Goal: Task Accomplishment & Management: Complete application form

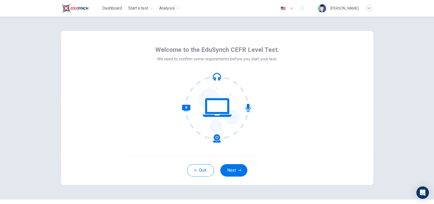
click at [229, 169] on button "Next" at bounding box center [233, 170] width 27 height 12
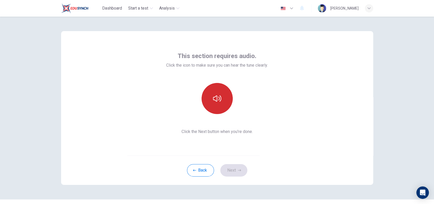
click at [213, 105] on button "button" at bounding box center [216, 98] width 31 height 31
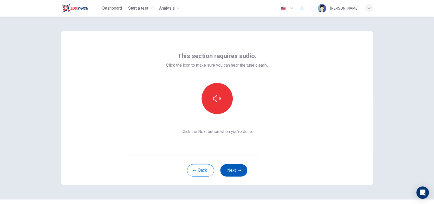
click at [238, 171] on icon "button" at bounding box center [239, 171] width 3 height 2
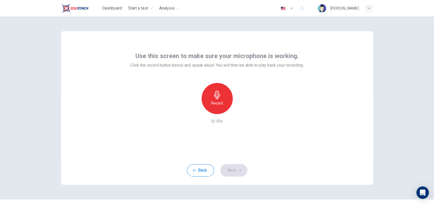
click at [222, 99] on div "Record" at bounding box center [216, 98] width 31 height 31
click at [191, 108] on icon "button" at bounding box center [193, 110] width 5 height 5
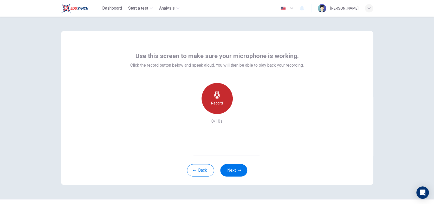
click at [216, 100] on h6 "Record" at bounding box center [217, 103] width 12 height 6
click at [222, 103] on div "Record" at bounding box center [216, 98] width 31 height 31
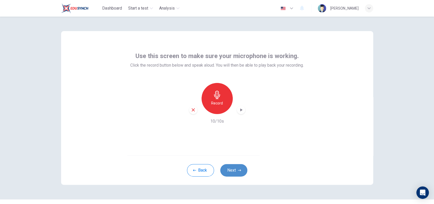
click at [234, 172] on button "Next" at bounding box center [233, 170] width 27 height 12
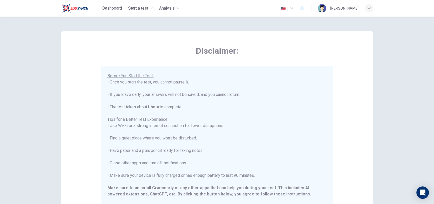
scroll to position [26, 0]
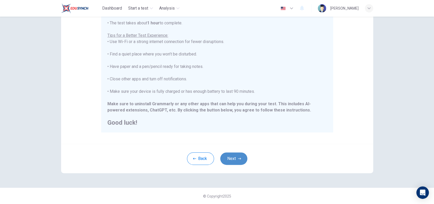
click at [241, 160] on button "Next" at bounding box center [233, 159] width 27 height 12
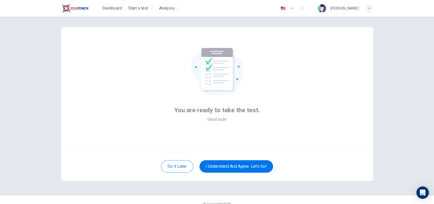
scroll to position [0, 0]
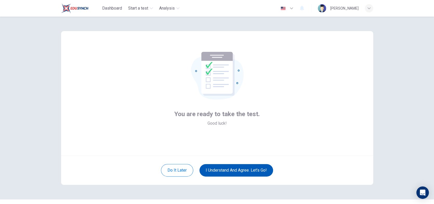
click at [259, 169] on button "I understand and agree. Let’s go!" at bounding box center [236, 170] width 74 height 12
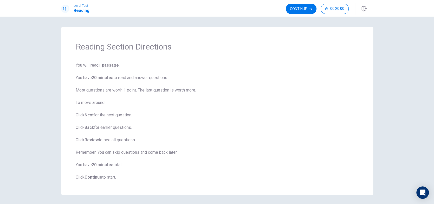
scroll to position [18, 0]
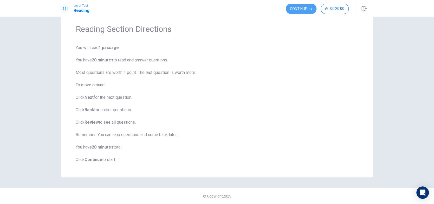
click at [307, 10] on button "Continue" at bounding box center [301, 9] width 31 height 10
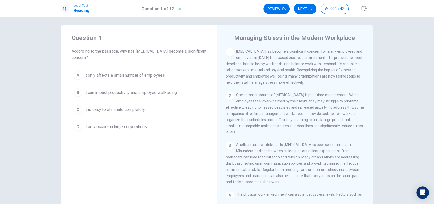
scroll to position [0, 0]
click at [112, 91] on span "It can impact productivity and employee well-being." at bounding box center [130, 94] width 93 height 6
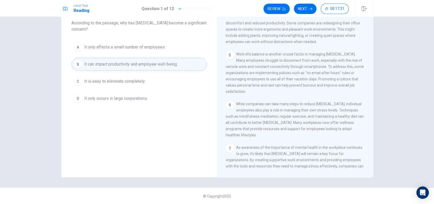
scroll to position [168, 0]
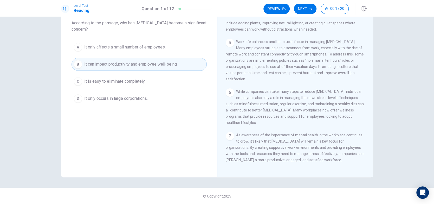
click at [410, 135] on div "Question 1 According to the passage, why has [MEDICAL_DATA] become a significan…" at bounding box center [217, 111] width 434 height 188
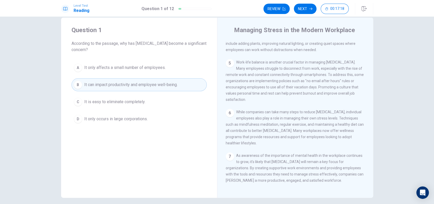
scroll to position [0, 0]
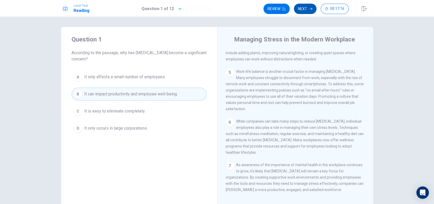
click at [302, 9] on button "Next" at bounding box center [305, 9] width 23 height 10
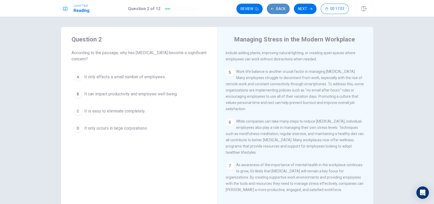
click at [278, 8] on button "Back" at bounding box center [278, 9] width 23 height 10
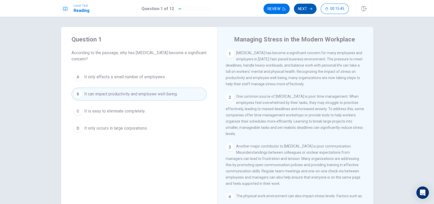
click at [305, 9] on button "Next" at bounding box center [305, 9] width 23 height 10
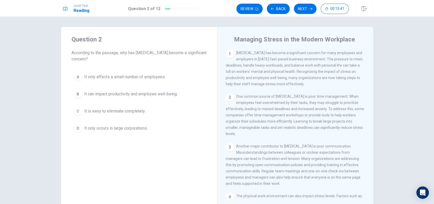
click at [154, 97] on span "It can impact productivity and employee well-being." at bounding box center [130, 94] width 93 height 6
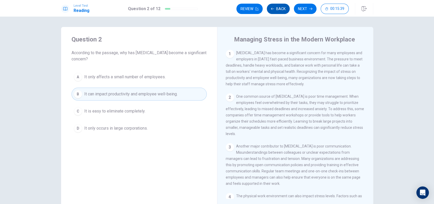
click at [275, 9] on button "Back" at bounding box center [278, 9] width 23 height 10
click at [149, 73] on button "A It only affects a small number of employees." at bounding box center [138, 77] width 135 height 13
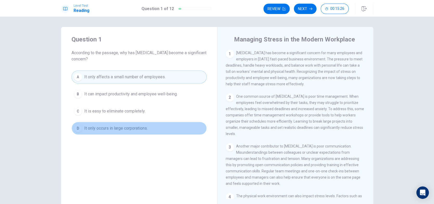
click at [134, 127] on span "It only occurs in large corporations." at bounding box center [115, 129] width 63 height 6
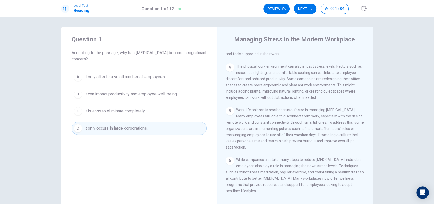
scroll to position [156, 0]
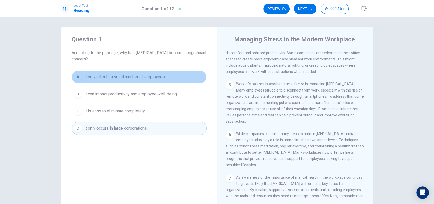
click at [156, 78] on span "It only affects a small number of employees." at bounding box center [124, 77] width 81 height 6
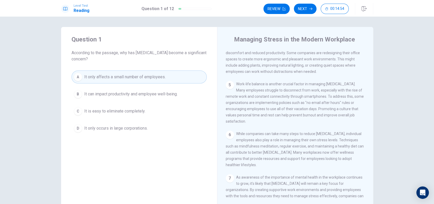
click at [129, 130] on span "It only occurs in large corporations." at bounding box center [115, 129] width 63 height 6
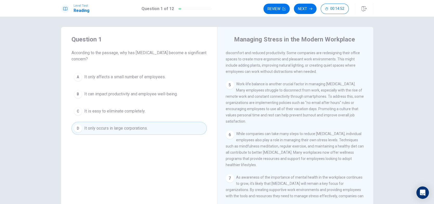
scroll to position [168, 0]
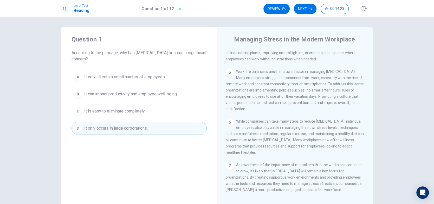
click at [355, 120] on span "While companies can take many steps to reduce [MEDICAL_DATA], individual employ…" at bounding box center [295, 137] width 138 height 35
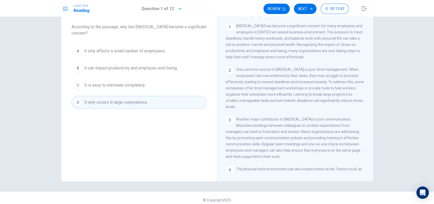
scroll to position [0, 0]
click at [150, 85] on button "C It is easy to eliminate completely." at bounding box center [138, 85] width 135 height 13
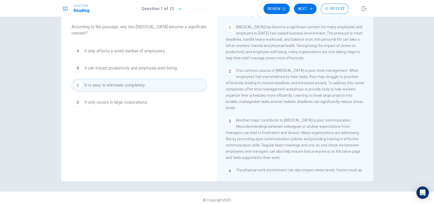
click at [131, 68] on span "It can impact productivity and employee well-being." at bounding box center [130, 68] width 93 height 6
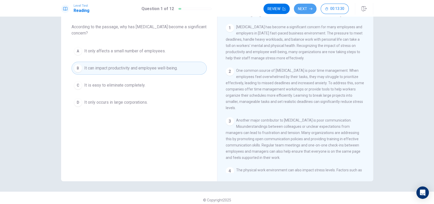
drag, startPoint x: 309, startPoint y: 5, endPoint x: 306, endPoint y: 7, distance: 3.6
click at [309, 5] on button "Next" at bounding box center [305, 9] width 23 height 10
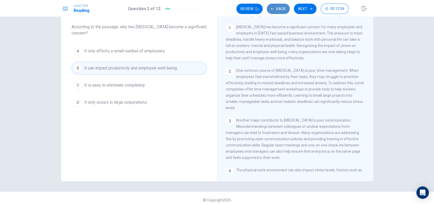
click at [281, 8] on button "Back" at bounding box center [278, 9] width 23 height 10
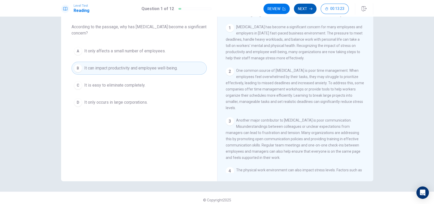
click at [305, 7] on button "Next" at bounding box center [305, 9] width 23 height 10
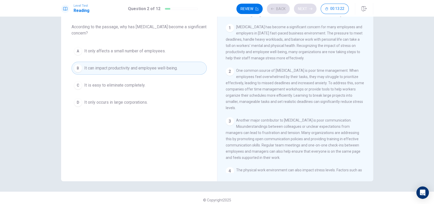
click at [305, 7] on div "Review Back Next 00:13:22" at bounding box center [292, 9] width 112 height 10
click at [306, 9] on button "Next" at bounding box center [305, 9] width 23 height 10
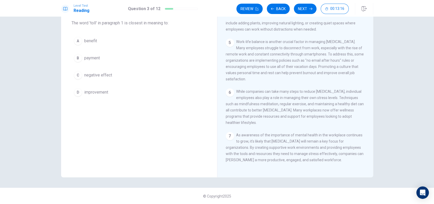
scroll to position [142, 0]
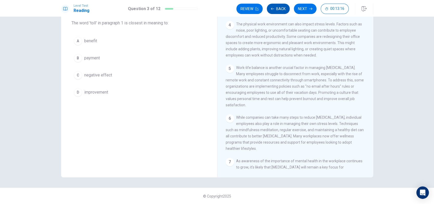
click at [279, 7] on button "Back" at bounding box center [278, 9] width 23 height 10
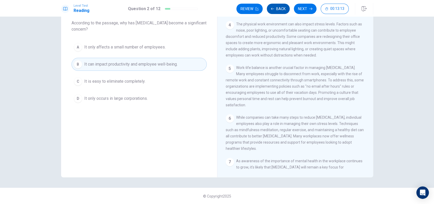
click at [279, 7] on button "Back" at bounding box center [278, 9] width 23 height 10
click at [279, 8] on button "Review" at bounding box center [276, 9] width 26 height 10
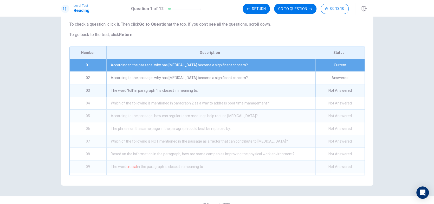
scroll to position [6, 0]
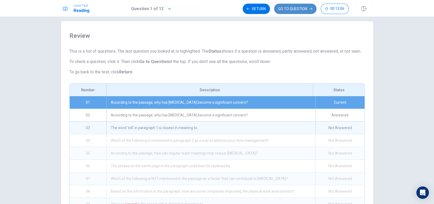
click at [296, 9] on button "GO TO QUESTION" at bounding box center [295, 9] width 42 height 10
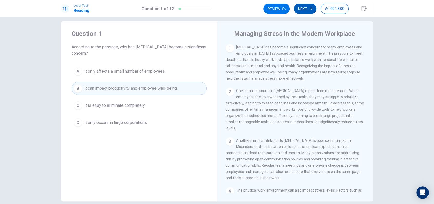
click at [302, 9] on button "Next" at bounding box center [305, 9] width 23 height 10
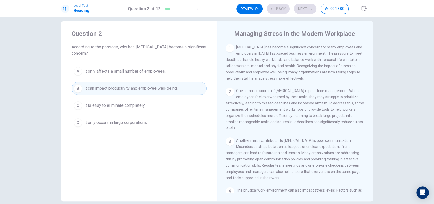
click at [161, 70] on span "It only affects a small number of employees." at bounding box center [124, 71] width 81 height 6
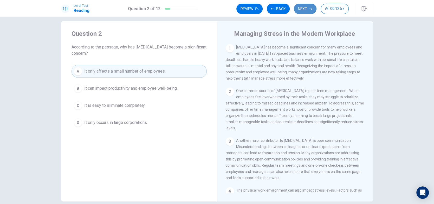
click at [307, 8] on button "Next" at bounding box center [305, 9] width 23 height 10
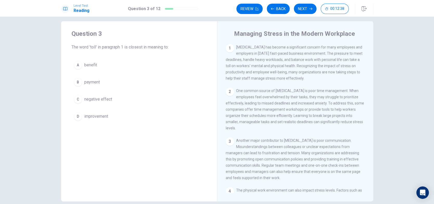
click at [80, 99] on div "C" at bounding box center [78, 99] width 8 height 8
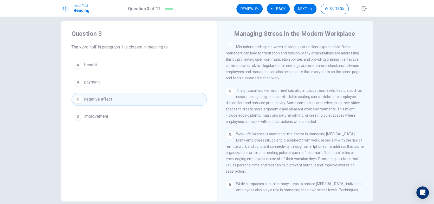
scroll to position [38, 0]
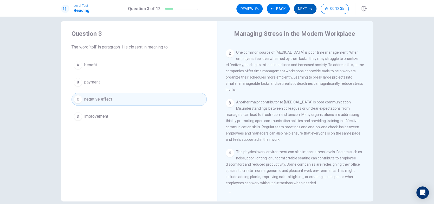
click at [304, 4] on button "Next" at bounding box center [305, 9] width 23 height 10
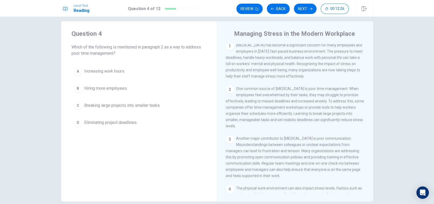
scroll to position [0, 0]
click at [117, 104] on span "Breaking large projects into smaller tasks." at bounding box center [122, 106] width 76 height 6
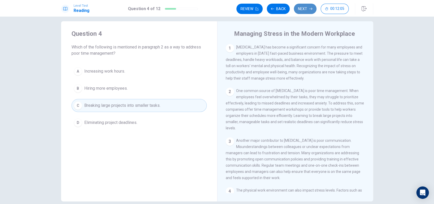
click at [305, 10] on button "Next" at bounding box center [305, 9] width 23 height 10
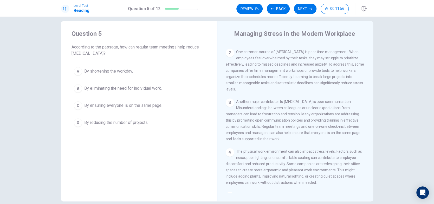
scroll to position [52, 0]
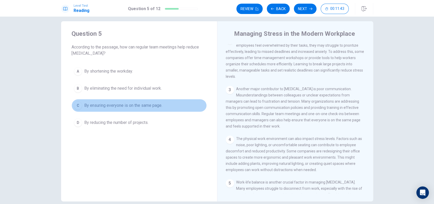
click at [151, 109] on button "C By ensuring everyone is on the same page." at bounding box center [138, 105] width 135 height 13
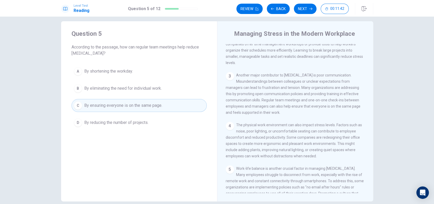
scroll to position [104, 0]
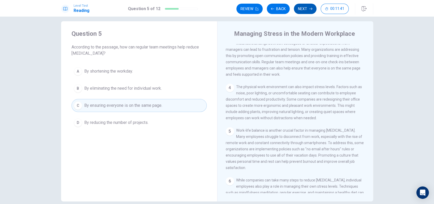
click at [303, 6] on button "Next" at bounding box center [305, 9] width 23 height 10
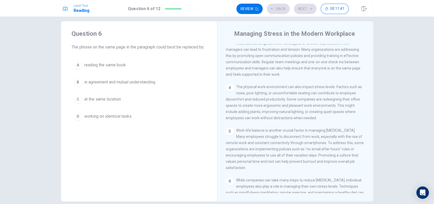
scroll to position [94, 0]
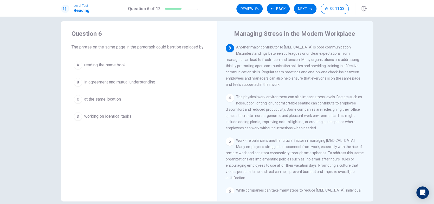
click at [148, 82] on span "in agreement and mutual understanding" at bounding box center [119, 82] width 71 height 6
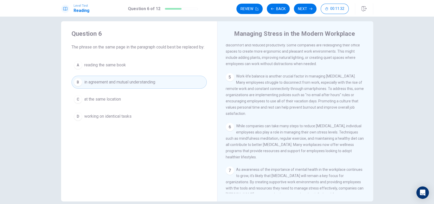
scroll to position [168, 0]
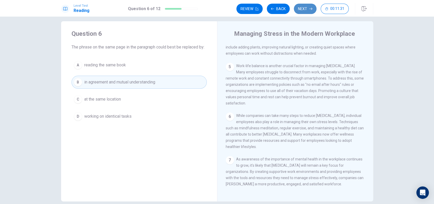
click at [302, 10] on button "Next" at bounding box center [305, 9] width 23 height 10
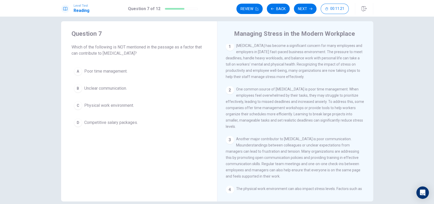
scroll to position [0, 0]
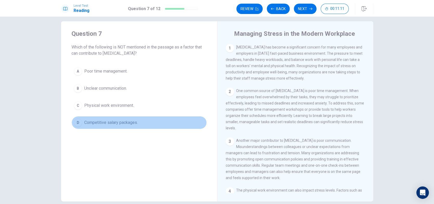
click at [105, 127] on button "D Competitive salary packages." at bounding box center [138, 122] width 135 height 13
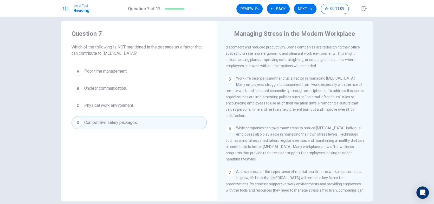
scroll to position [168, 0]
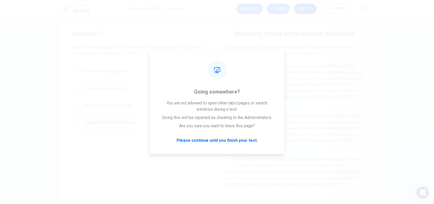
click at [306, 9] on button "Next" at bounding box center [305, 9] width 23 height 10
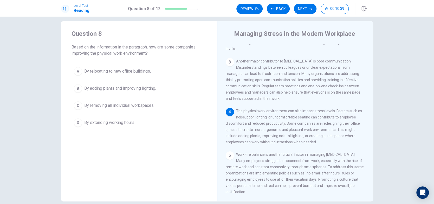
scroll to position [91, 0]
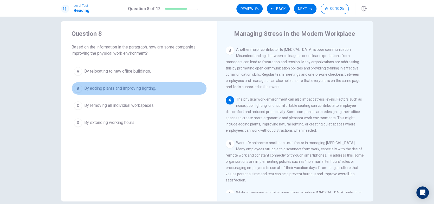
click at [137, 88] on span "By adding plants and improving lighting." at bounding box center [120, 88] width 72 height 6
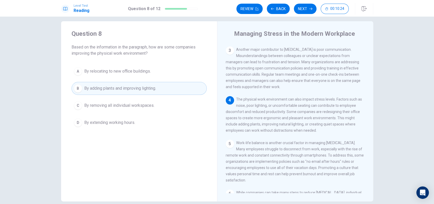
click at [135, 105] on span "By removing all individual workspaces." at bounding box center [119, 106] width 70 height 6
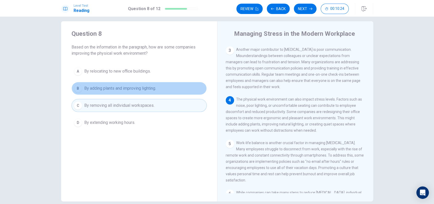
click at [137, 90] on span "By adding plants and improving lighting." at bounding box center [120, 88] width 72 height 6
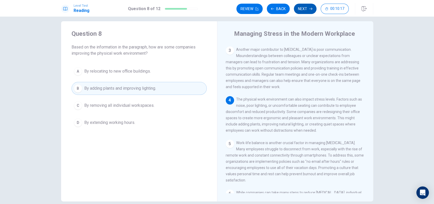
click at [305, 9] on button "Next" at bounding box center [305, 9] width 23 height 10
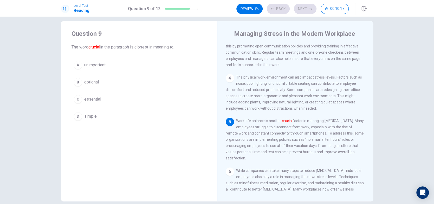
scroll to position [133, 0]
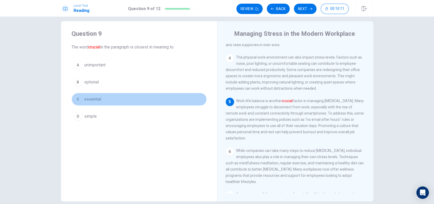
click at [87, 100] on span "essential" at bounding box center [92, 99] width 17 height 6
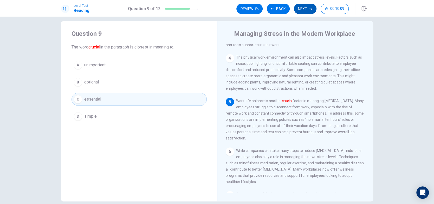
click at [303, 9] on button "Next" at bounding box center [305, 9] width 23 height 10
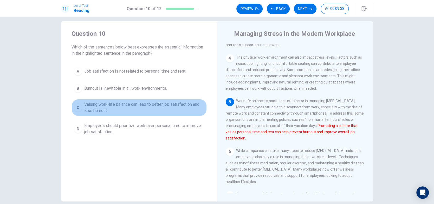
click at [141, 105] on span "Valuing work-life balance can lead to better job satisfaction and less burnout." at bounding box center [144, 108] width 120 height 12
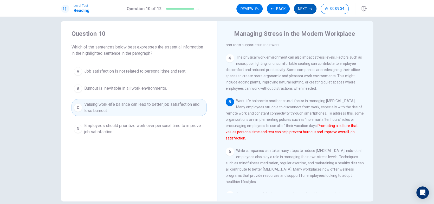
click at [303, 12] on button "Next" at bounding box center [305, 9] width 23 height 10
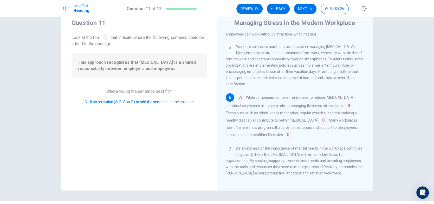
scroll to position [4, 0]
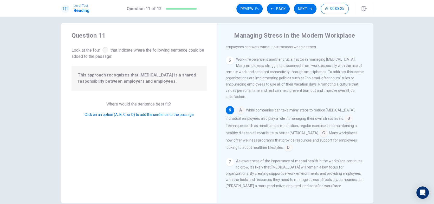
click at [286, 147] on input at bounding box center [288, 148] width 8 height 8
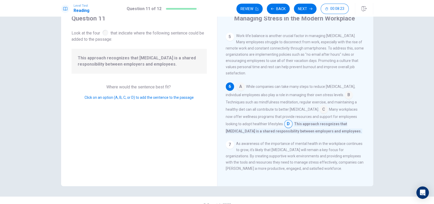
scroll to position [30, 0]
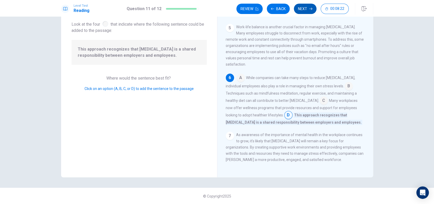
click at [301, 6] on button "Next" at bounding box center [305, 9] width 23 height 10
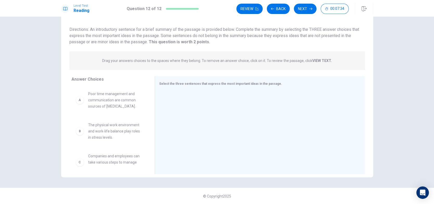
scroll to position [26, 0]
click at [125, 138] on span "Companies and employees can take various steps to manage [MEDICAL_DATA] effecti…" at bounding box center [115, 136] width 54 height 19
click at [81, 139] on div "C" at bounding box center [80, 137] width 8 height 8
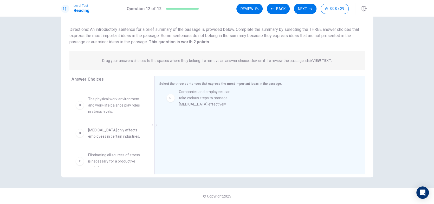
drag, startPoint x: 96, startPoint y: 137, endPoint x: 176, endPoint y: 98, distance: 88.8
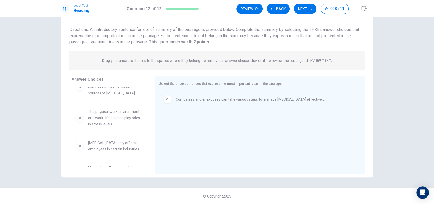
scroll to position [39, 0]
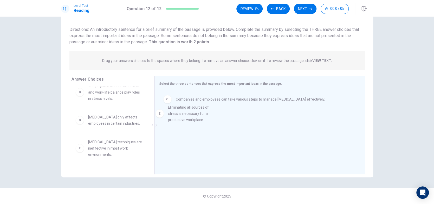
drag, startPoint x: 125, startPoint y: 145, endPoint x: 223, endPoint y: 111, distance: 103.7
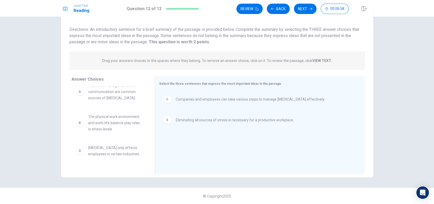
scroll to position [0, 0]
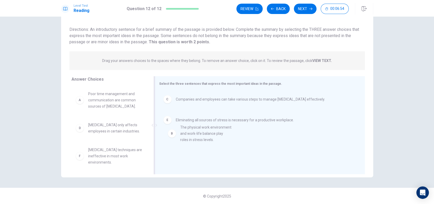
drag, startPoint x: 129, startPoint y: 135, endPoint x: 227, endPoint y: 140, distance: 97.6
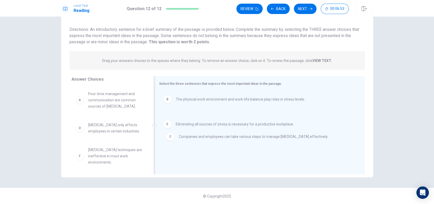
drag, startPoint x: 184, startPoint y: 121, endPoint x: 189, endPoint y: 140, distance: 20.1
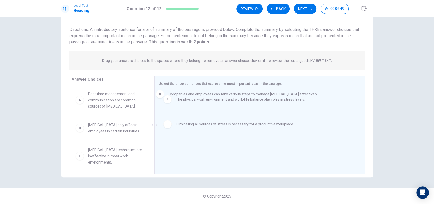
drag, startPoint x: 226, startPoint y: 122, endPoint x: 224, endPoint y: 97, distance: 25.0
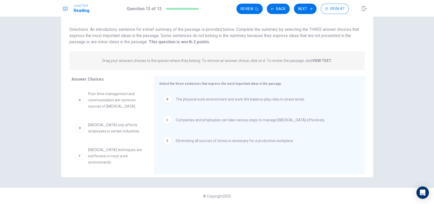
drag, startPoint x: 240, startPoint y: 119, endPoint x: 239, endPoint y: 116, distance: 3.3
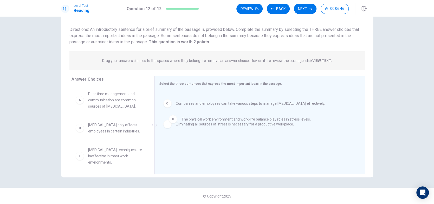
drag, startPoint x: 166, startPoint y: 100, endPoint x: 169, endPoint y: 117, distance: 17.9
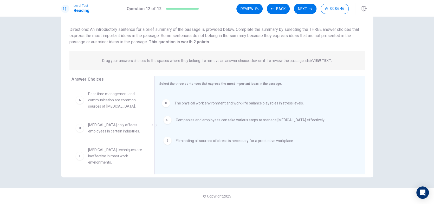
click at [169, 117] on div "C" at bounding box center [167, 120] width 8 height 8
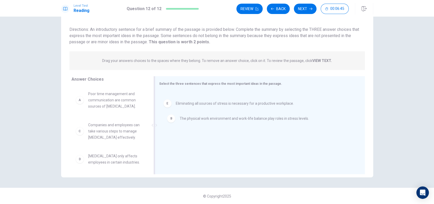
drag, startPoint x: 172, startPoint y: 122, endPoint x: 173, endPoint y: 128, distance: 5.5
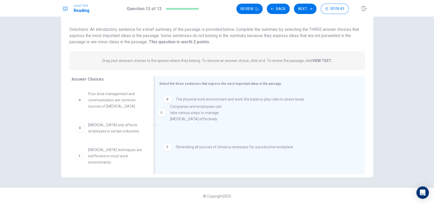
drag, startPoint x: 110, startPoint y: 135, endPoint x: 196, endPoint y: 116, distance: 88.5
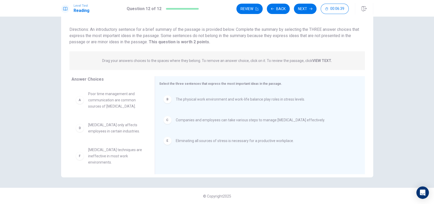
click at [199, 99] on span "The physical work environment and work-life balance play roles in stress levels." at bounding box center [240, 99] width 129 height 6
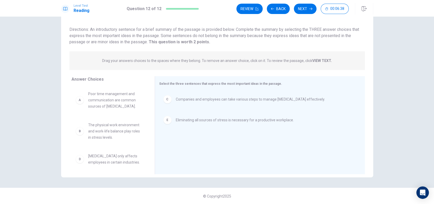
click at [116, 138] on span "The physical work environment and work-life balance play roles in stress levels." at bounding box center [115, 131] width 54 height 19
click at [119, 131] on span "The physical work environment and work-life balance play roles in stress levels." at bounding box center [115, 131] width 54 height 19
drag, startPoint x: 106, startPoint y: 133, endPoint x: 207, endPoint y: 123, distance: 101.8
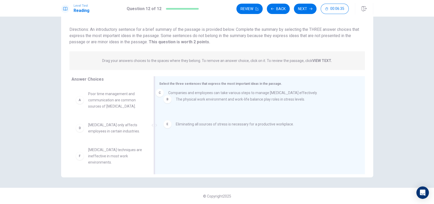
drag, startPoint x: 200, startPoint y: 124, endPoint x: 194, endPoint y: 97, distance: 27.7
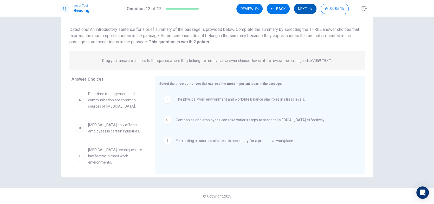
click at [303, 8] on button "Next" at bounding box center [305, 9] width 23 height 10
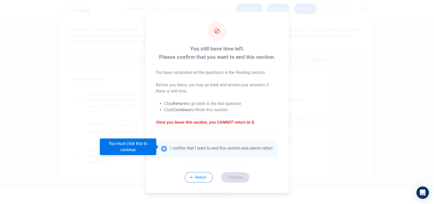
click at [163, 146] on input "You must click this to continue" at bounding box center [164, 149] width 6 height 6
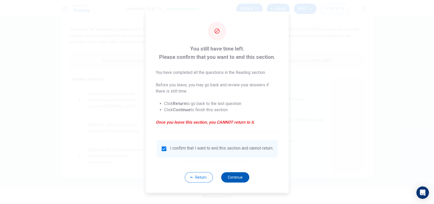
click at [243, 177] on button "Continue" at bounding box center [235, 178] width 28 height 10
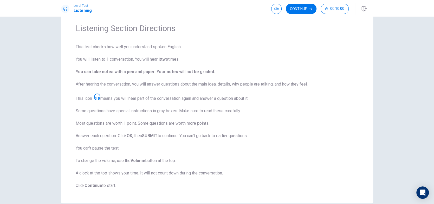
scroll to position [44, 0]
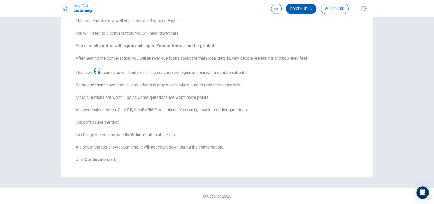
click at [298, 9] on button "Continue" at bounding box center [301, 9] width 31 height 10
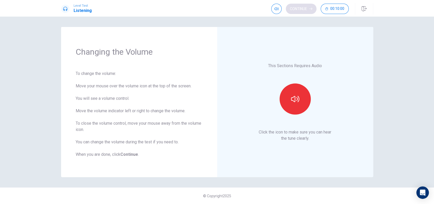
scroll to position [0, 0]
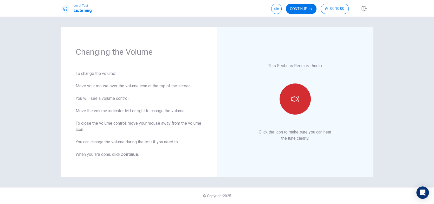
click at [290, 96] on button "button" at bounding box center [294, 99] width 31 height 31
click at [300, 9] on button "Continue" at bounding box center [301, 9] width 31 height 10
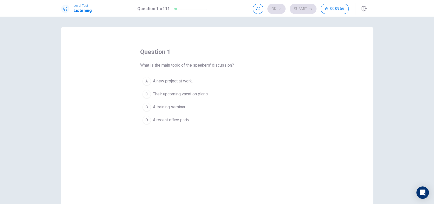
click at [186, 79] on span "A new project at work." at bounding box center [173, 81] width 40 height 6
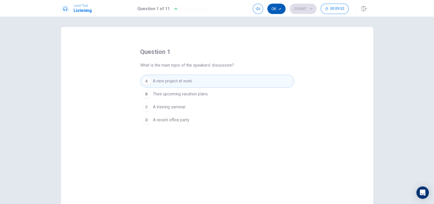
click at [277, 10] on button "Ok" at bounding box center [276, 9] width 18 height 10
click at [308, 10] on button "Submit" at bounding box center [302, 9] width 27 height 10
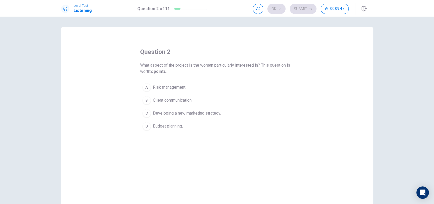
click at [181, 114] on span "Developing a new marketing strategy." at bounding box center [187, 113] width 68 height 6
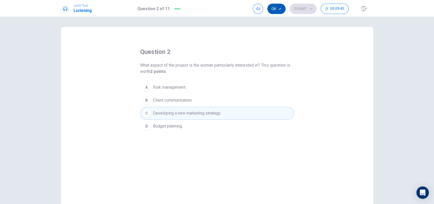
click at [278, 9] on icon "button" at bounding box center [279, 8] width 3 height 3
click at [301, 7] on button "Submit" at bounding box center [302, 9] width 27 height 10
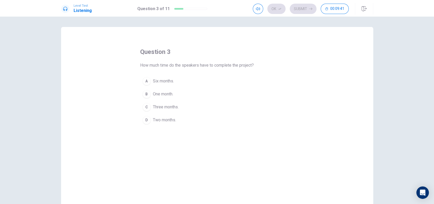
click at [173, 109] on span "Three months." at bounding box center [166, 107] width 26 height 6
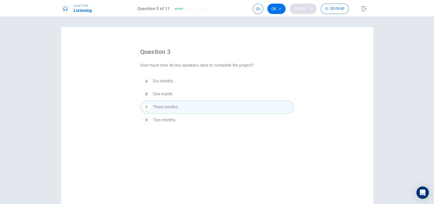
drag, startPoint x: 280, startPoint y: 7, endPoint x: 291, endPoint y: 8, distance: 10.4
click at [280, 7] on icon "button" at bounding box center [279, 8] width 3 height 3
click at [305, 8] on button "Submit" at bounding box center [302, 9] width 27 height 10
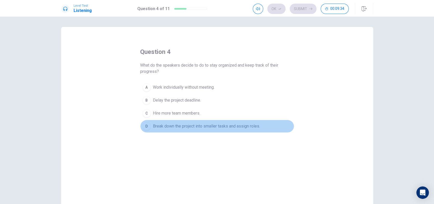
click at [202, 126] on span "Break down the project into smaller tasks and assign roles." at bounding box center [206, 126] width 107 height 6
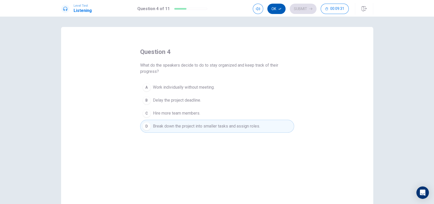
click at [280, 8] on icon "button" at bounding box center [279, 8] width 3 height 3
click at [298, 6] on button "Submit" at bounding box center [302, 9] width 27 height 10
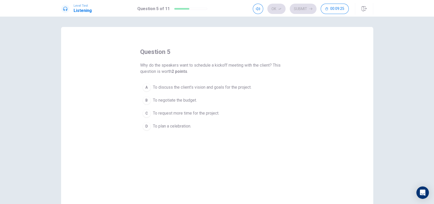
click at [244, 86] on span "To discuss the client’s vision and goals for the project." at bounding box center [202, 87] width 98 height 6
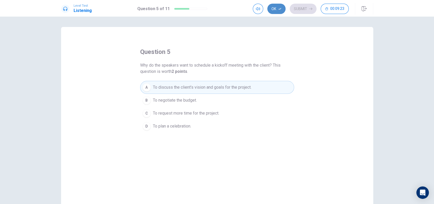
click at [275, 11] on button "Ok" at bounding box center [276, 9] width 18 height 10
click at [299, 11] on button "Submit" at bounding box center [302, 9] width 27 height 10
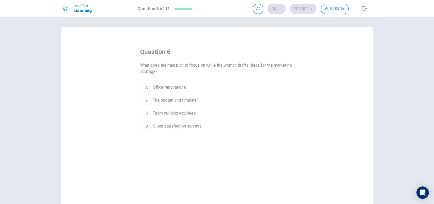
click at [191, 98] on span "The budget and timeline." at bounding box center [175, 100] width 44 height 6
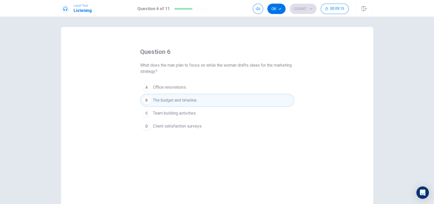
click at [275, 9] on button "Ok" at bounding box center [276, 9] width 18 height 10
click at [294, 9] on button "Submit" at bounding box center [302, 9] width 27 height 10
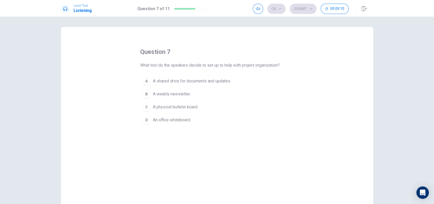
click at [217, 80] on span "A shared drive for documents and updates." at bounding box center [192, 81] width 78 height 6
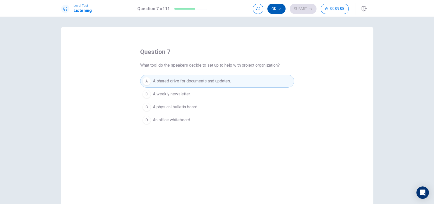
click at [279, 12] on button "Ok" at bounding box center [276, 9] width 18 height 10
click at [305, 9] on button "Submit" at bounding box center [302, 9] width 27 height 10
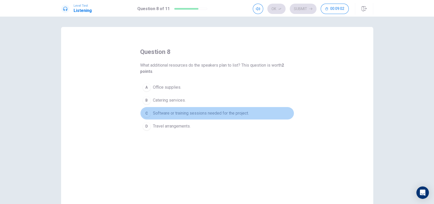
click at [199, 113] on span "Software or training sessions needed for the project." at bounding box center [201, 113] width 96 height 6
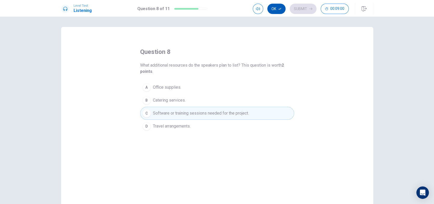
click at [276, 9] on button "Ok" at bounding box center [276, 9] width 18 height 10
click at [295, 8] on button "Submit" at bounding box center [302, 9] width 27 height 10
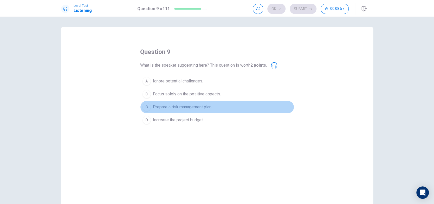
click at [208, 107] on span "Prepare a risk management plan." at bounding box center [182, 107] width 59 height 6
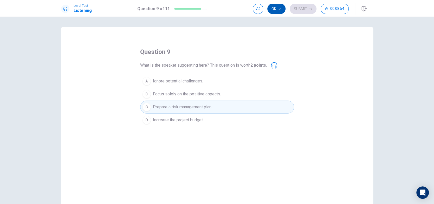
click at [277, 8] on button "Ok" at bounding box center [276, 9] width 18 height 10
click at [297, 11] on button "Submit" at bounding box center [302, 9] width 27 height 10
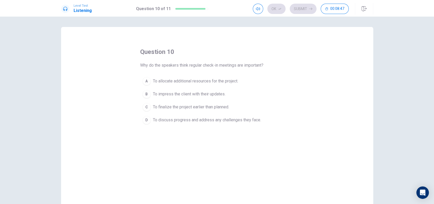
click at [244, 120] on span "To discuss progress and address any challenges they face." at bounding box center [207, 120] width 108 height 6
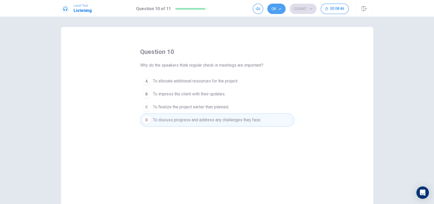
click at [279, 10] on icon "button" at bounding box center [279, 8] width 3 height 3
click at [293, 10] on button "Submit" at bounding box center [302, 9] width 27 height 10
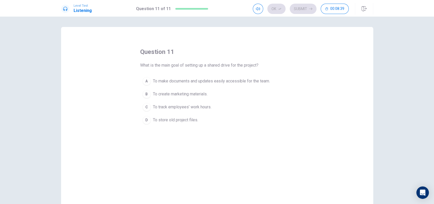
click at [243, 81] on span "To make documents and updates easily accessible for the team." at bounding box center [211, 81] width 117 height 6
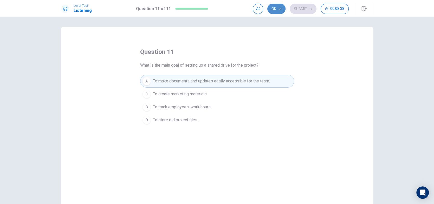
click at [278, 7] on button "Ok" at bounding box center [276, 9] width 18 height 10
click at [297, 6] on button "Submit" at bounding box center [302, 9] width 27 height 10
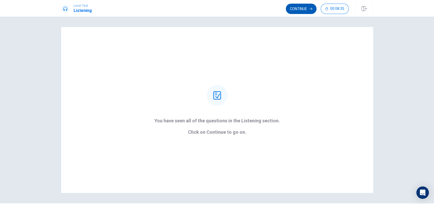
click at [296, 10] on button "Continue" at bounding box center [301, 9] width 31 height 10
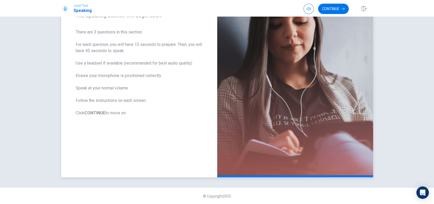
scroll to position [50, 0]
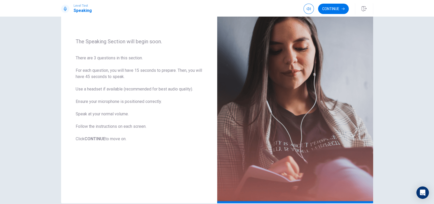
click at [335, 11] on button "Continue" at bounding box center [333, 9] width 31 height 10
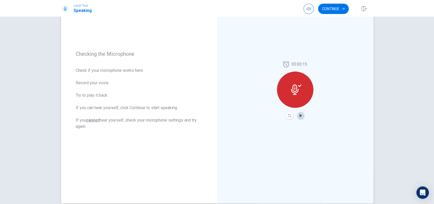
click at [299, 115] on icon "Play Audio" at bounding box center [300, 115] width 2 height 3
click at [336, 10] on button "Continue" at bounding box center [333, 9] width 31 height 10
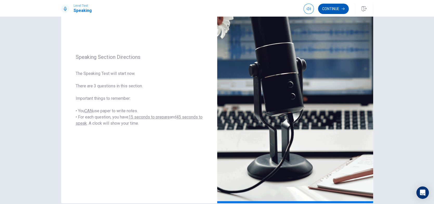
click at [334, 9] on button "Continue" at bounding box center [333, 9] width 31 height 10
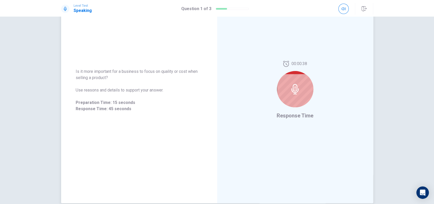
drag, startPoint x: 305, startPoint y: 90, endPoint x: 303, endPoint y: 89, distance: 2.6
click at [303, 89] on div at bounding box center [295, 89] width 36 height 36
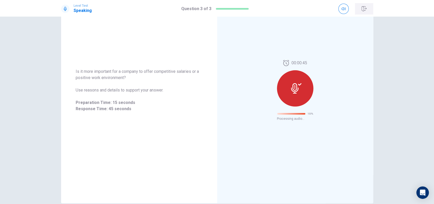
scroll to position [0, 0]
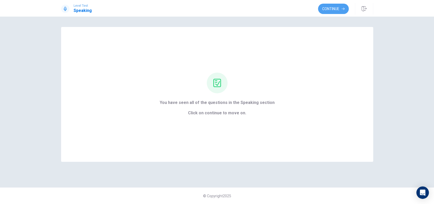
click at [348, 8] on button "Continue" at bounding box center [333, 9] width 31 height 10
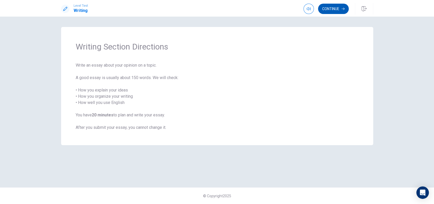
click at [341, 8] on icon "button" at bounding box center [342, 8] width 3 height 3
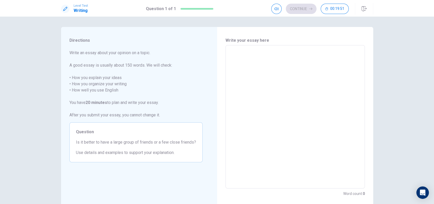
drag, startPoint x: 276, startPoint y: 71, endPoint x: 280, endPoint y: 71, distance: 3.7
click at [276, 70] on textarea at bounding box center [295, 117] width 132 height 135
type textarea "W"
type textarea "x"
type textarea "We"
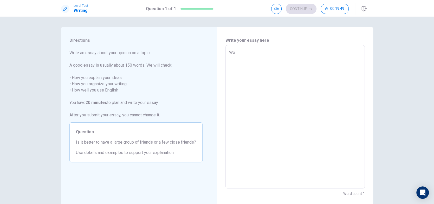
type textarea "x"
type textarea "Wel"
type textarea "x"
type textarea "Well"
type textarea "x"
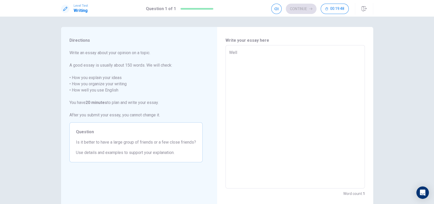
type textarea "Well"
type textarea "x"
type textarea "Well"
type textarea "x"
type textarea "Wel"
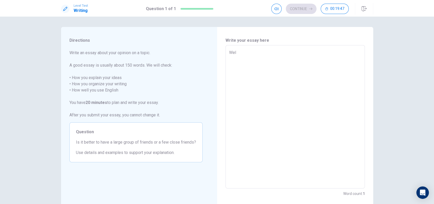
type textarea "x"
type textarea "We"
type textarea "x"
type textarea "W"
type textarea "x"
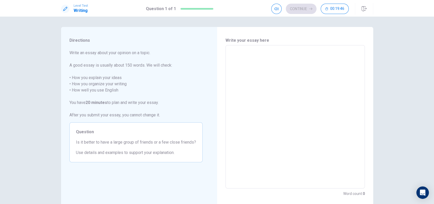
type textarea "H"
type textarea "x"
type textarea "Ha"
type textarea "x"
type textarea "Hav"
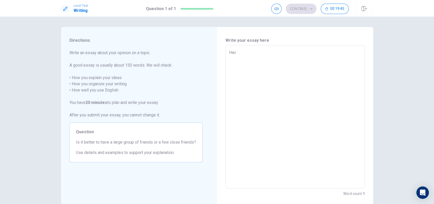
type textarea "x"
type textarea "[PERSON_NAME]"
type textarea "x"
type textarea "Havin"
type textarea "x"
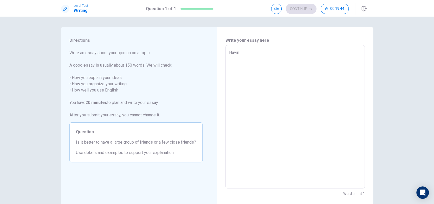
type textarea "Having"
type textarea "x"
type textarea "Having"
type textarea "x"
type textarea "Having a"
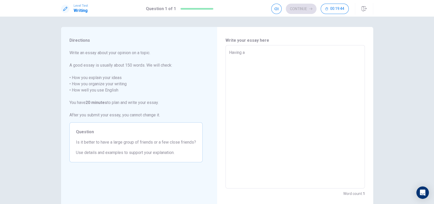
type textarea "x"
type textarea "Having a"
type textarea "x"
type textarea "Having a g"
type textarea "x"
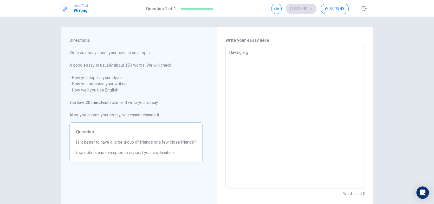
type textarea "Having a"
type textarea "x"
type textarea "Having a b"
type textarea "x"
type textarea "Having a bi"
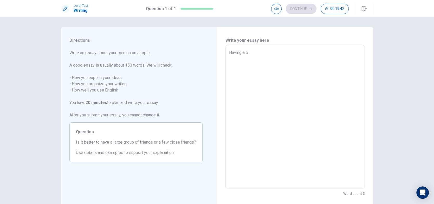
type textarea "x"
type textarea "Having a big"
type textarea "x"
type textarea "Having a big"
type textarea "x"
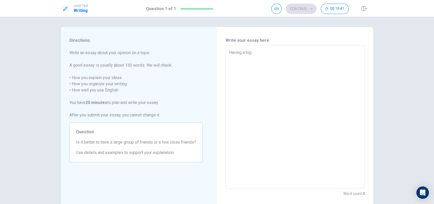
type textarea "Having a big g"
type textarea "x"
type textarea "Having a big gr"
type textarea "x"
type textarea "Having a big gro"
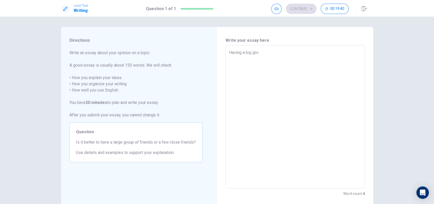
type textarea "x"
type textarea "Having a big grou"
type textarea "x"
type textarea "Having a big group"
type textarea "x"
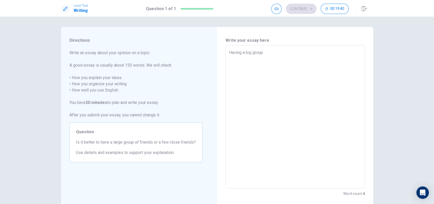
type textarea "Having a big group"
type textarea "x"
type textarea "Having a big group o"
type textarea "x"
type textarea "Having a big group of"
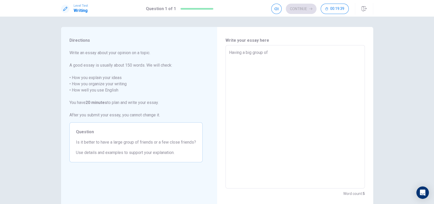
type textarea "x"
type textarea "Having a big group of"
type textarea "x"
type textarea "Having a big group of f"
type textarea "x"
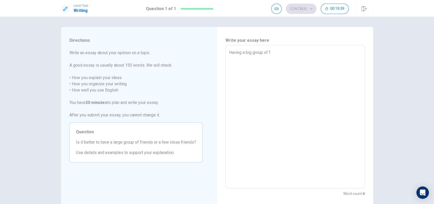
type textarea "Having a big group of fr"
type textarea "x"
type textarea "Having a big group of fri"
type textarea "x"
type textarea "Having a big group of frie"
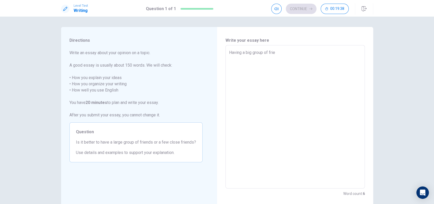
type textarea "x"
type textarea "Having a big group of frien"
type textarea "x"
type textarea "Having a big group of friend"
type textarea "x"
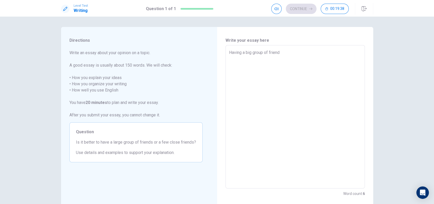
type textarea "Having a big group of friend"
type textarea "x"
type textarea "Having a big group of friend"
type textarea "x"
type textarea "Having a big group of friends"
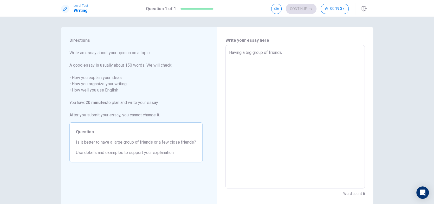
type textarea "x"
type textarea "Having a big group of friends"
type textarea "x"
type textarea "Having a big group of friends c"
type textarea "x"
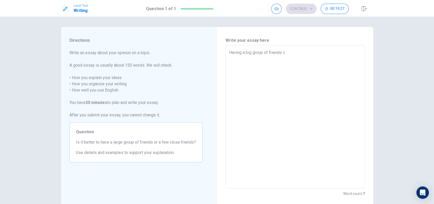
type textarea "Having a big group of friends ca"
type textarea "x"
type textarea "Having a big group of friends can"
type textarea "x"
type textarea "Having a big group of friends can"
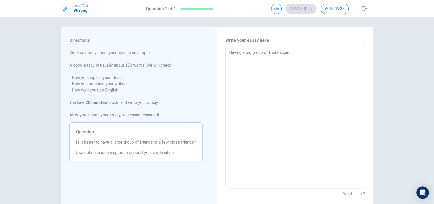
type textarea "x"
type textarea "Having a big group of friends can b"
type textarea "x"
type textarea "Having a big group of friends can be"
type textarea "x"
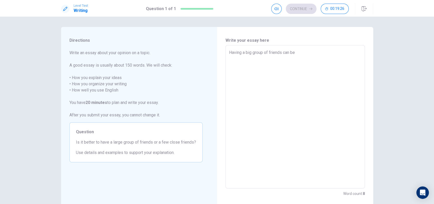
type textarea "Having a big group of friends can be"
type textarea "x"
type textarea "Having a big group of friends can be g"
type textarea "x"
type textarea "Having a big group of friends can be go"
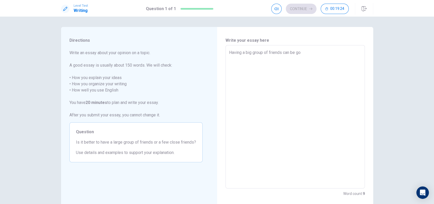
type textarea "x"
type textarea "Having a big group of friends can be g"
type textarea "x"
type textarea "Having a big group of friends can be"
type textarea "x"
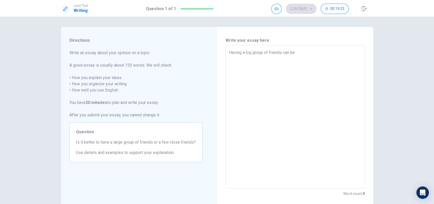
type textarea "Having a big group of friends can be"
type textarea "x"
type textarea "Having a big group of friends can"
type textarea "x"
type textarea "Having a big group of friends can"
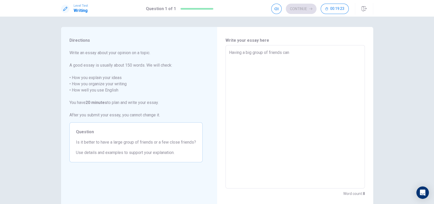
type textarea "x"
type textarea "Having a big group of friends ca"
type textarea "x"
type textarea "Having a big group of friends c"
type textarea "x"
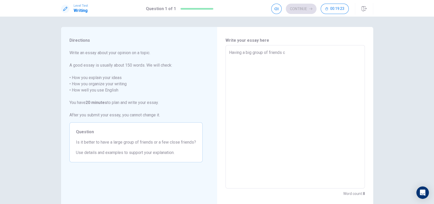
type textarea "Having a big group of friends"
type textarea "x"
type textarea "Having a big group of friends"
type textarea "x"
type textarea "Having a big group of friend"
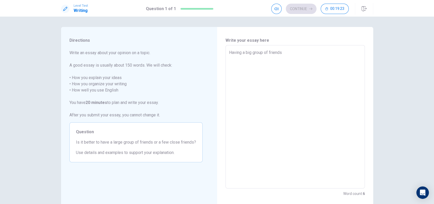
type textarea "x"
type textarea "Having a big group of frien"
type textarea "x"
type textarea "Having a big group of frie"
type textarea "x"
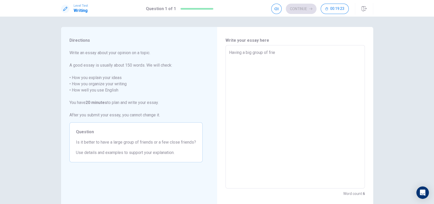
type textarea "Having a big group of fri"
type textarea "x"
type textarea "Having a big group of fr"
type textarea "x"
type textarea "Having a big group of f"
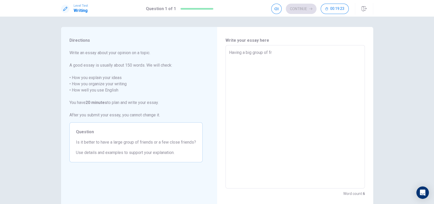
type textarea "x"
type textarea "Having a big group of"
type textarea "x"
type textarea "Having a big group of"
type textarea "x"
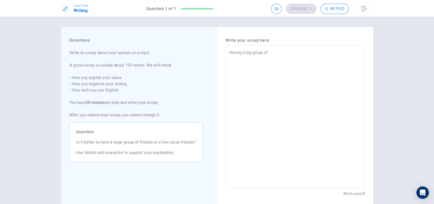
type textarea "Having a big group o"
type textarea "x"
type textarea "Having a big group"
type textarea "x"
type textarea "Having a big group"
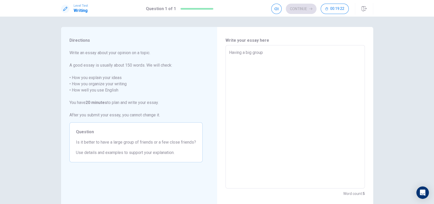
type textarea "x"
type textarea "Having a big grou"
type textarea "x"
type textarea "Having a big gro"
type textarea "x"
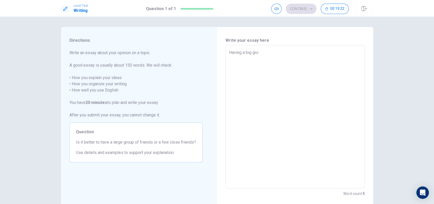
type textarea "Having a big gr"
type textarea "x"
type textarea "Having a big g"
type textarea "x"
type textarea "Having a big"
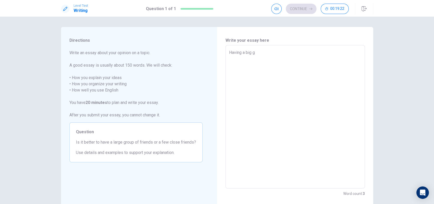
type textarea "x"
type textarea "Having a big"
type textarea "x"
type textarea "Having a bi"
type textarea "x"
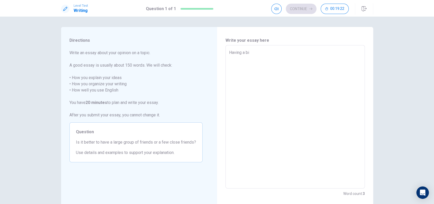
type textarea "Having a b"
type textarea "x"
type textarea "Having a"
type textarea "x"
type textarea "Having"
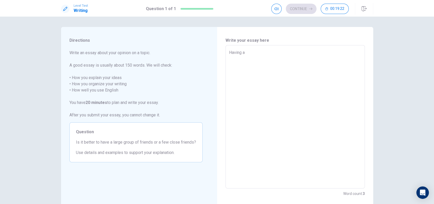
type textarea "x"
type textarea "Having"
type textarea "x"
type textarea "Havin"
type textarea "x"
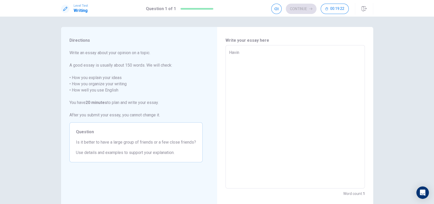
type textarea "[PERSON_NAME]"
type textarea "x"
type textarea "Hav"
type textarea "x"
type textarea "Ha"
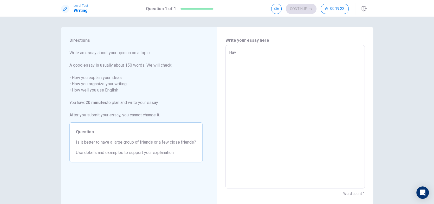
type textarea "x"
type textarea "H"
type textarea "x"
type textarea "H"
type textarea "x"
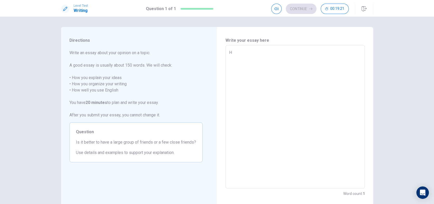
type textarea "Ha"
type textarea "x"
type textarea "Hav"
type textarea "x"
type textarea "[PERSON_NAME]"
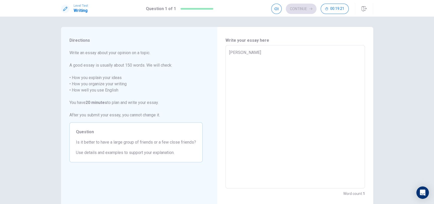
type textarea "x"
type textarea "Havin"
type textarea "x"
type textarea "Having"
type textarea "x"
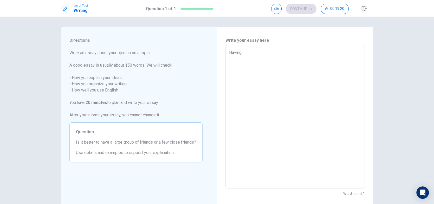
type textarea "Having"
type textarea "x"
type textarea "Having a"
type textarea "x"
type textarea "Having a"
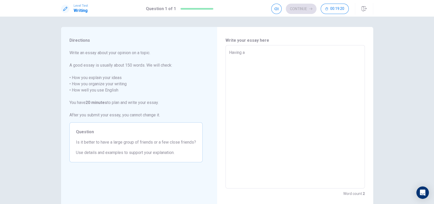
type textarea "x"
type textarea "Having a b"
type textarea "x"
type textarea "Having a bi"
type textarea "x"
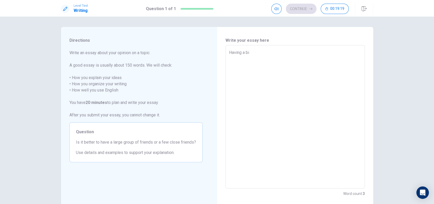
type textarea "Having a big"
type textarea "x"
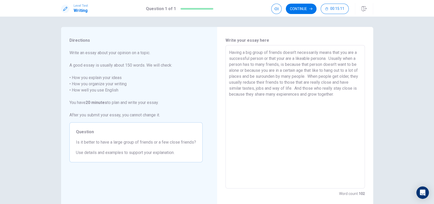
click at [359, 95] on textarea "Having a big group of friends doesn't necessarily means that you are a successf…" at bounding box center [295, 117] width 132 height 135
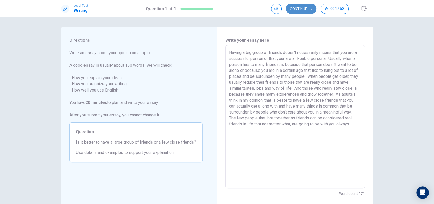
click at [305, 8] on button "Continue" at bounding box center [301, 9] width 31 height 10
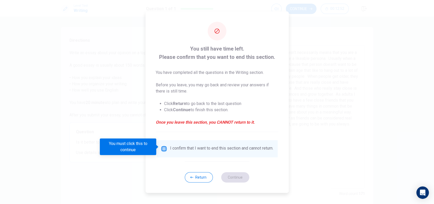
click at [163, 147] on input "You must click this to continue" at bounding box center [164, 149] width 6 height 6
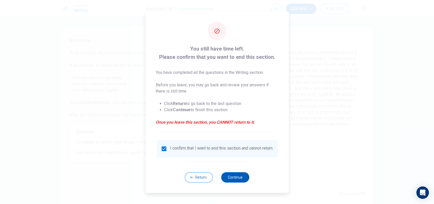
click at [240, 177] on button "Continue" at bounding box center [235, 178] width 28 height 10
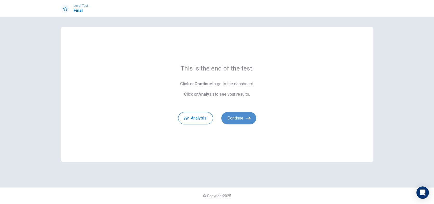
click at [242, 118] on button "Continue" at bounding box center [238, 118] width 35 height 12
